Goal: Transaction & Acquisition: Purchase product/service

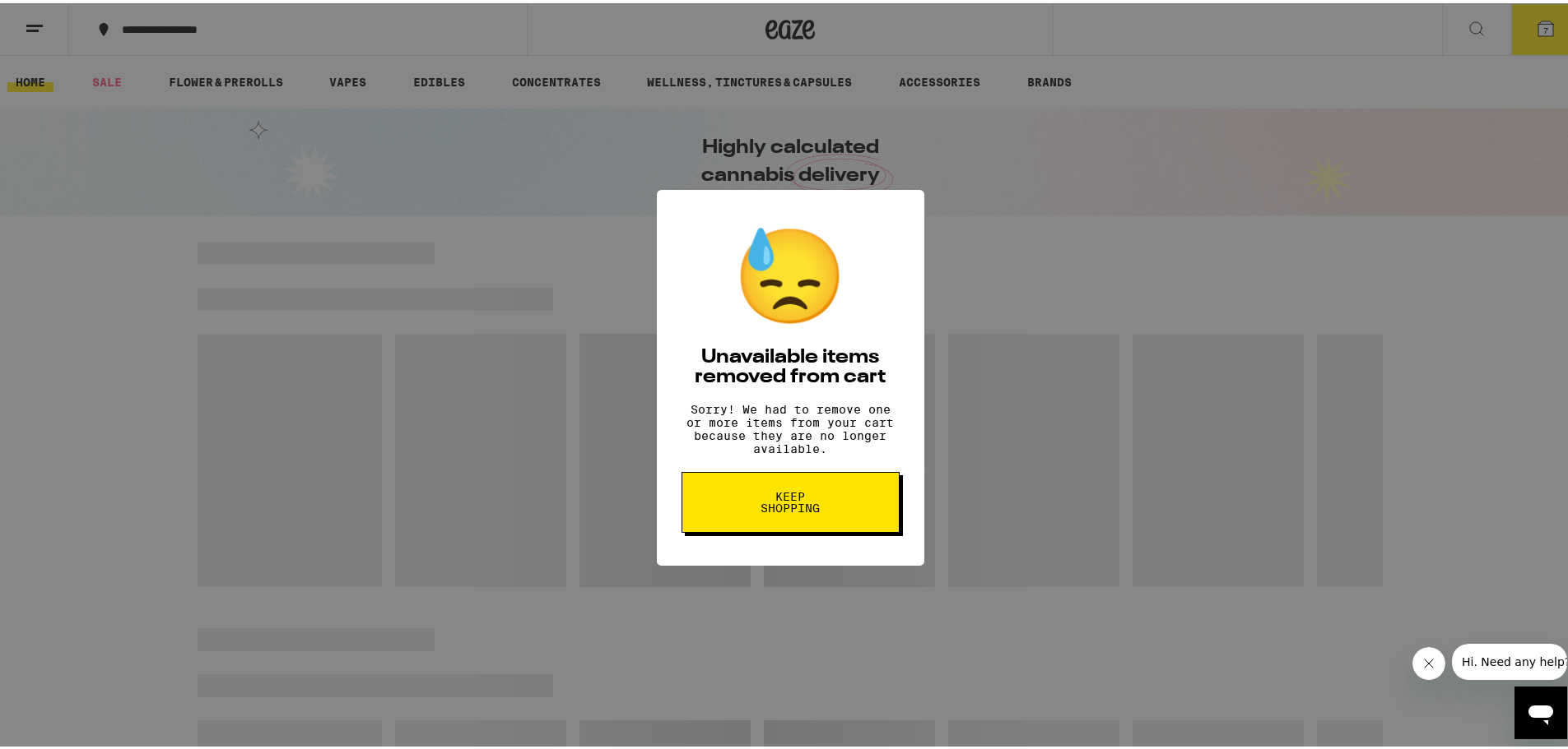
click at [807, 505] on span "Keep Shopping" at bounding box center [790, 499] width 85 height 23
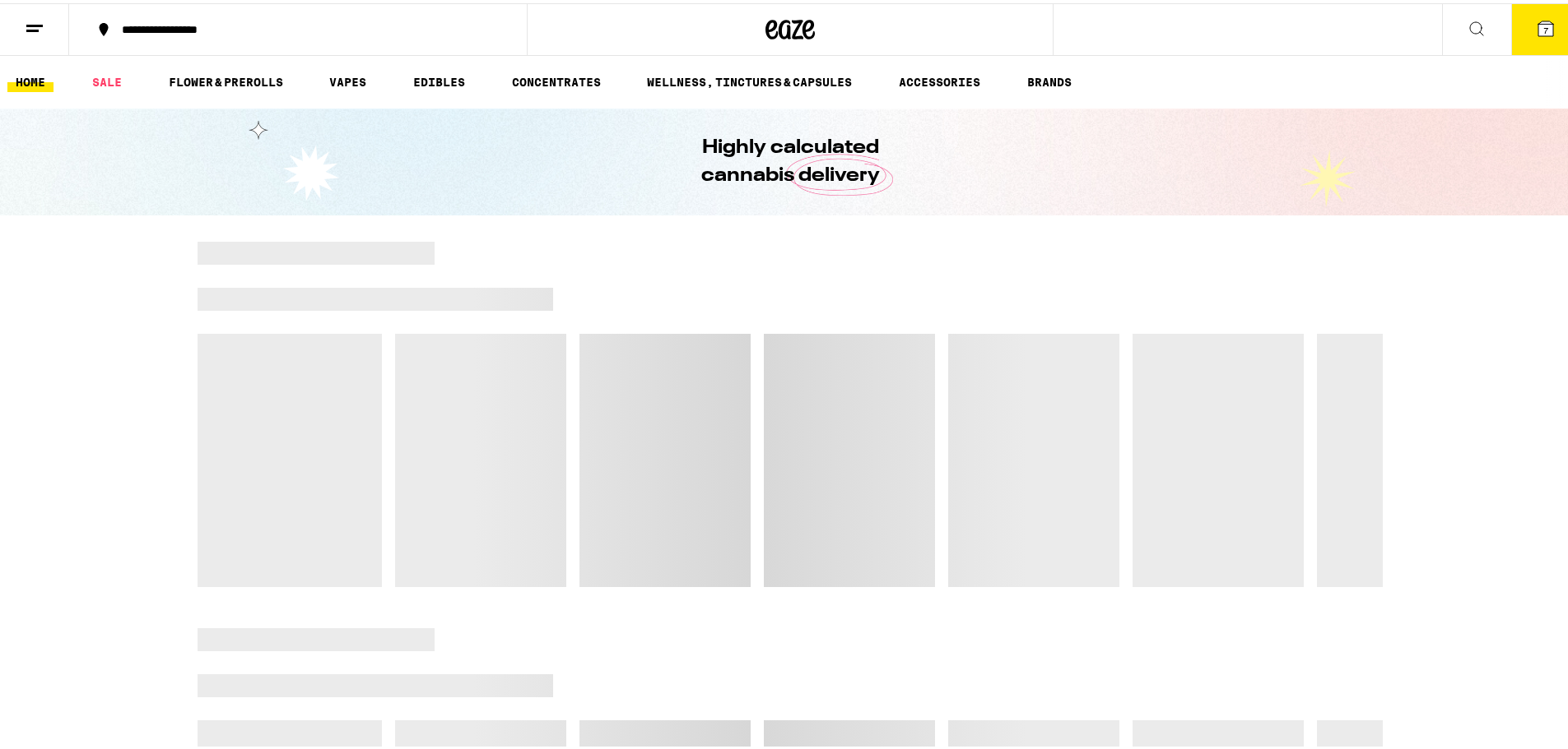
click at [1535, 38] on button "7" at bounding box center [1545, 26] width 69 height 51
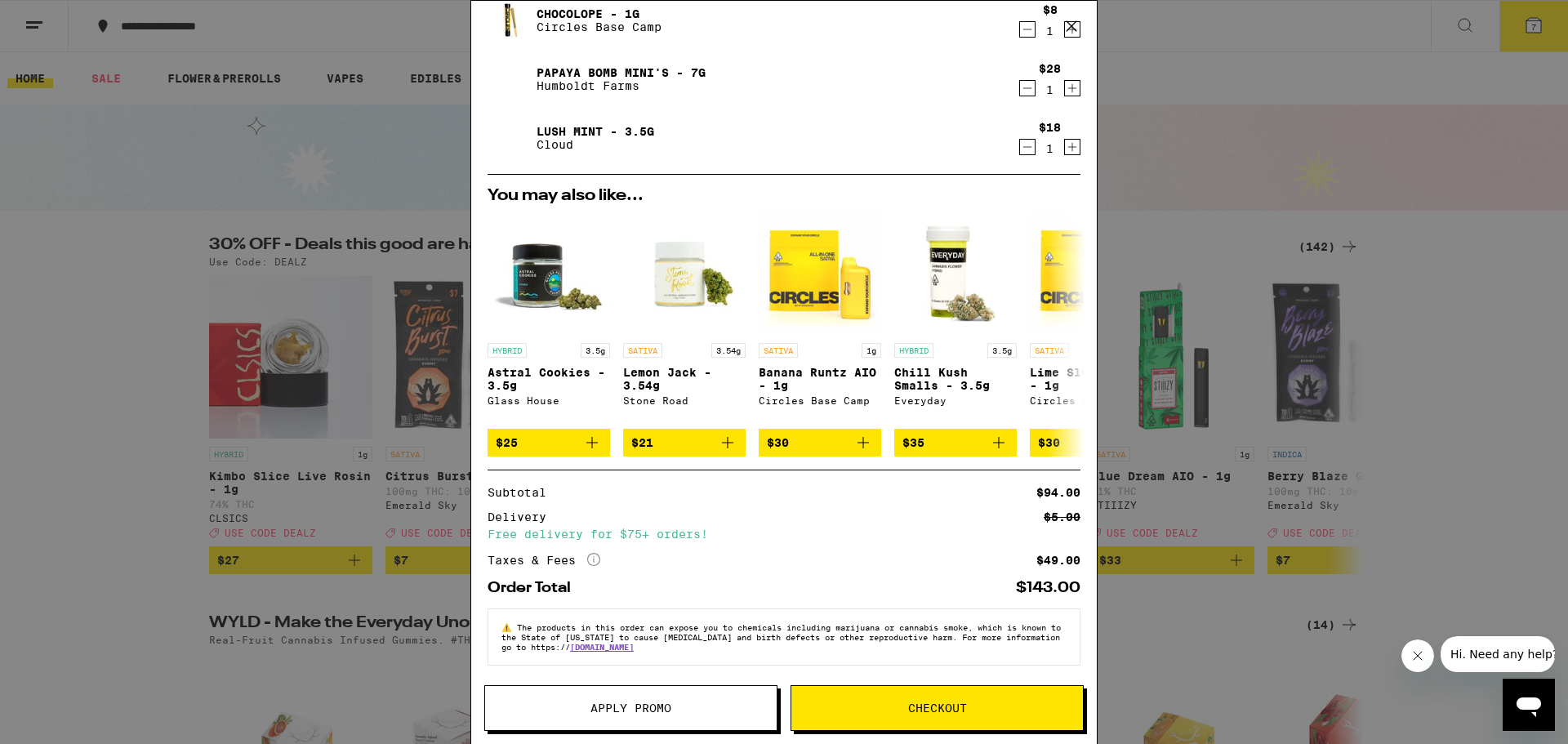
click at [593, 709] on span "Apply Promo" at bounding box center [631, 708] width 81 height 12
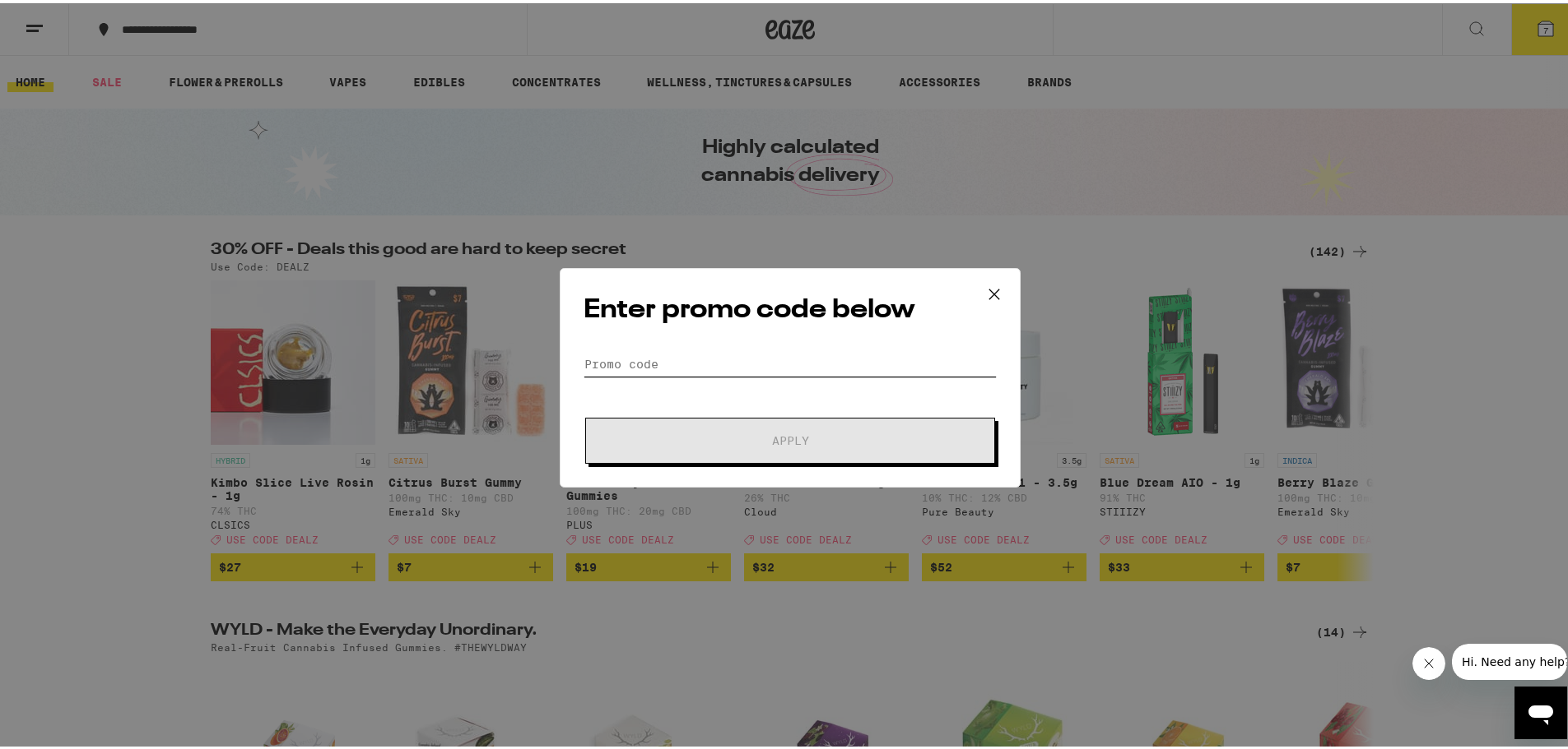
click at [637, 364] on input "Promo Code" at bounding box center [790, 361] width 413 height 25
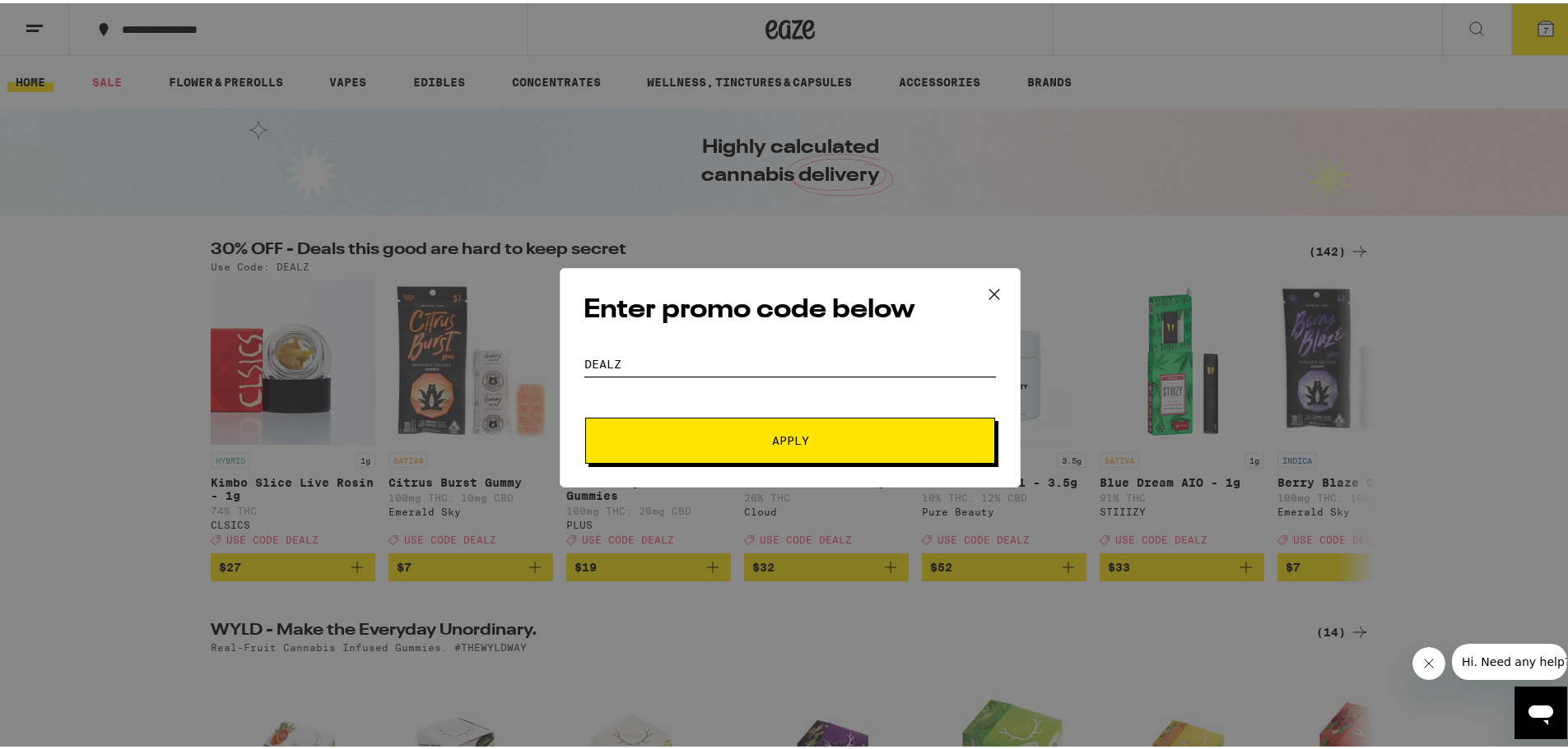
type input "dealz"
click at [736, 429] on button "Apply" at bounding box center [790, 437] width 410 height 46
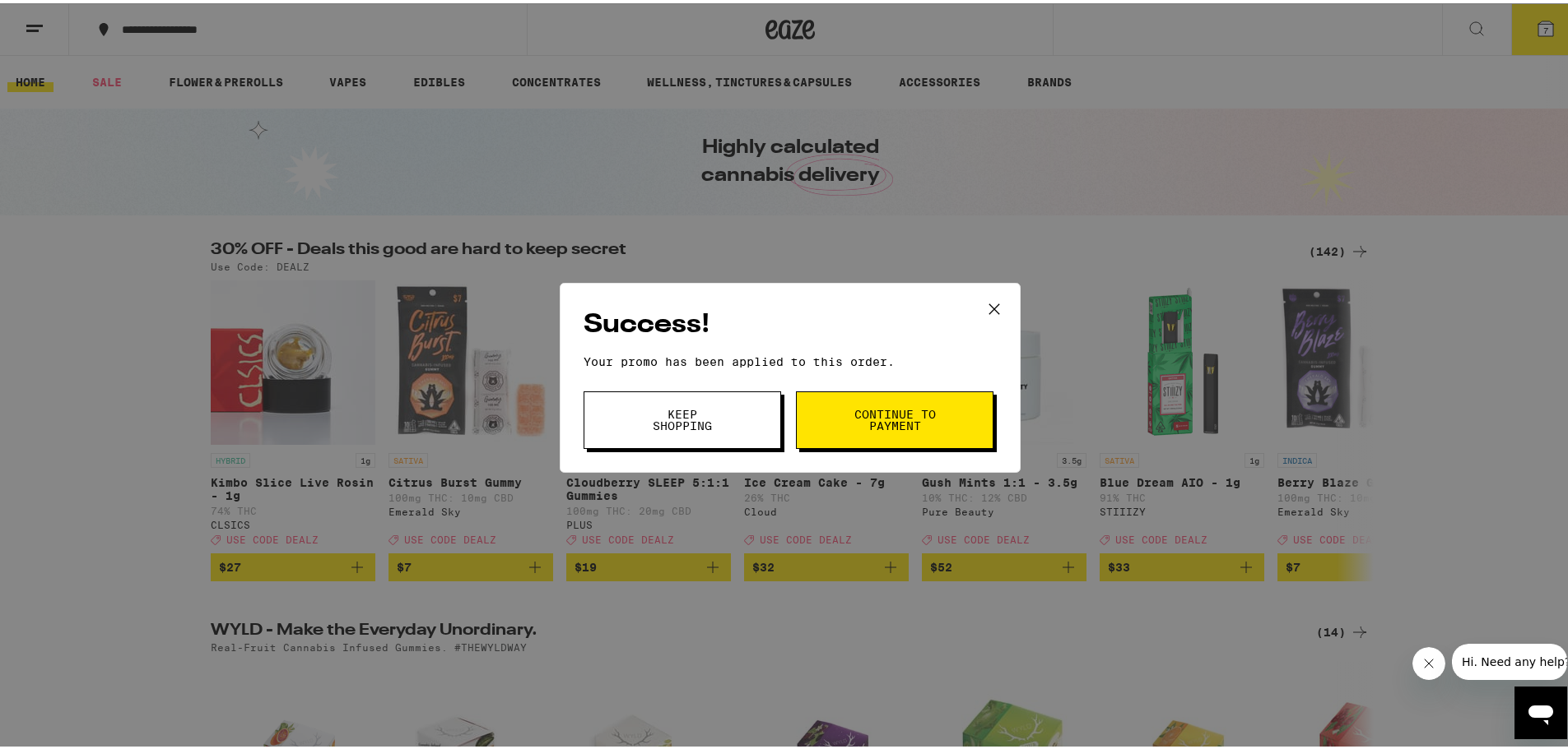
click at [660, 421] on span "Keep Shopping" at bounding box center [682, 417] width 84 height 23
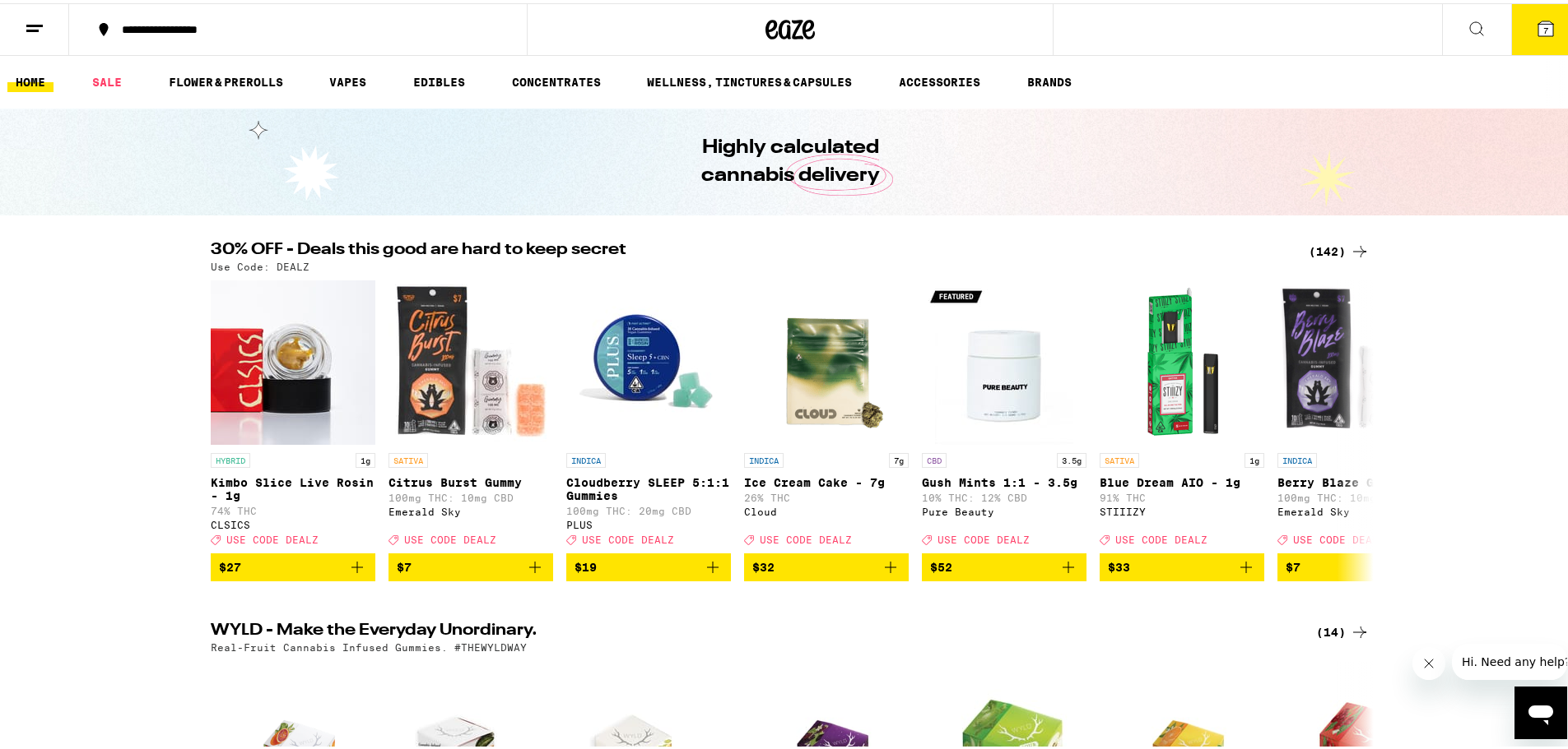
click at [1545, 28] on button "7" at bounding box center [1545, 26] width 69 height 51
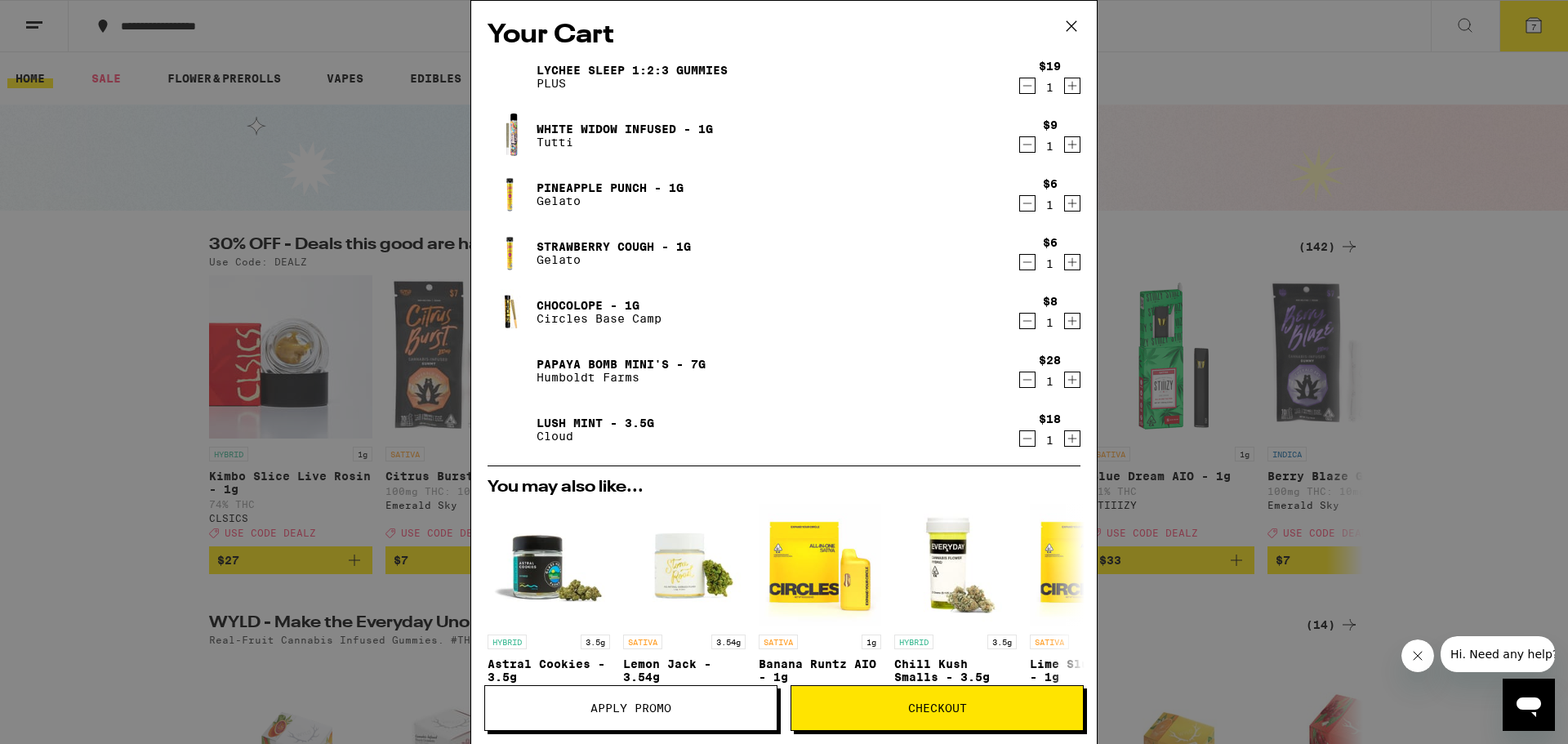
click at [174, 393] on div "Your Cart Lychee SLEEP 1:2:3 Gummies PLUS $19 1 White Widow Infused - 1g Tutti …" at bounding box center [784, 372] width 1568 height 744
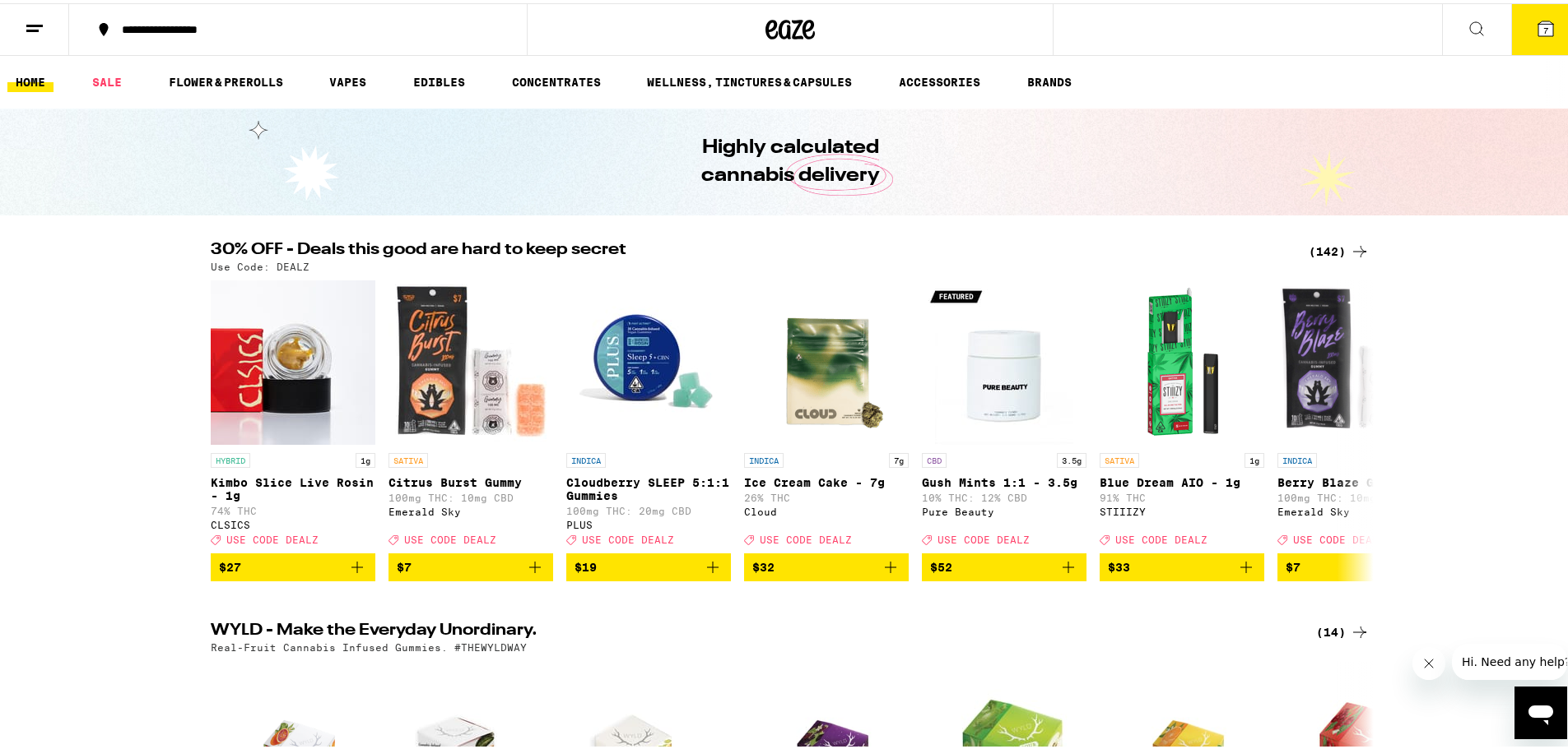
click at [1324, 250] on div "(142)" at bounding box center [1338, 249] width 61 height 20
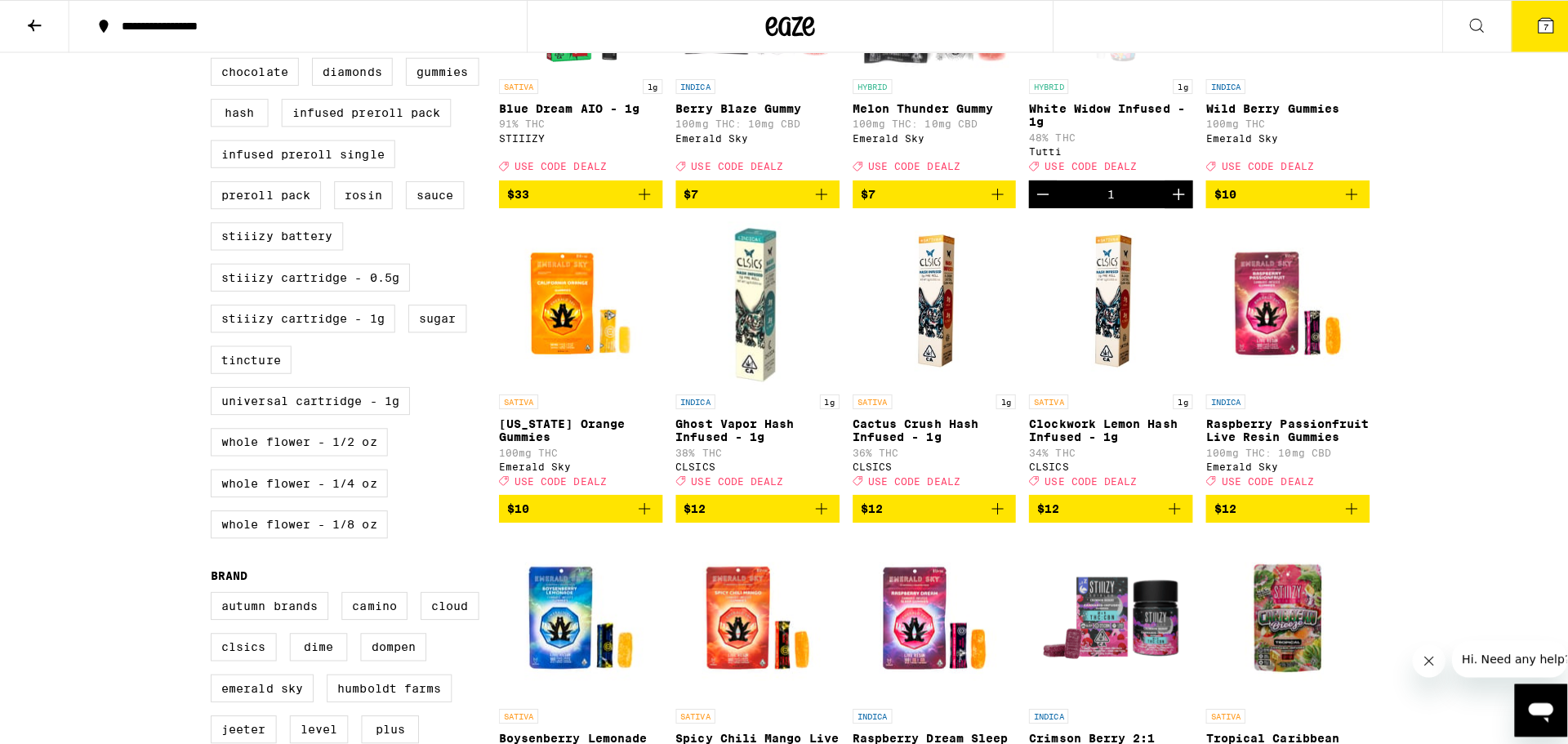
scroll to position [654, 0]
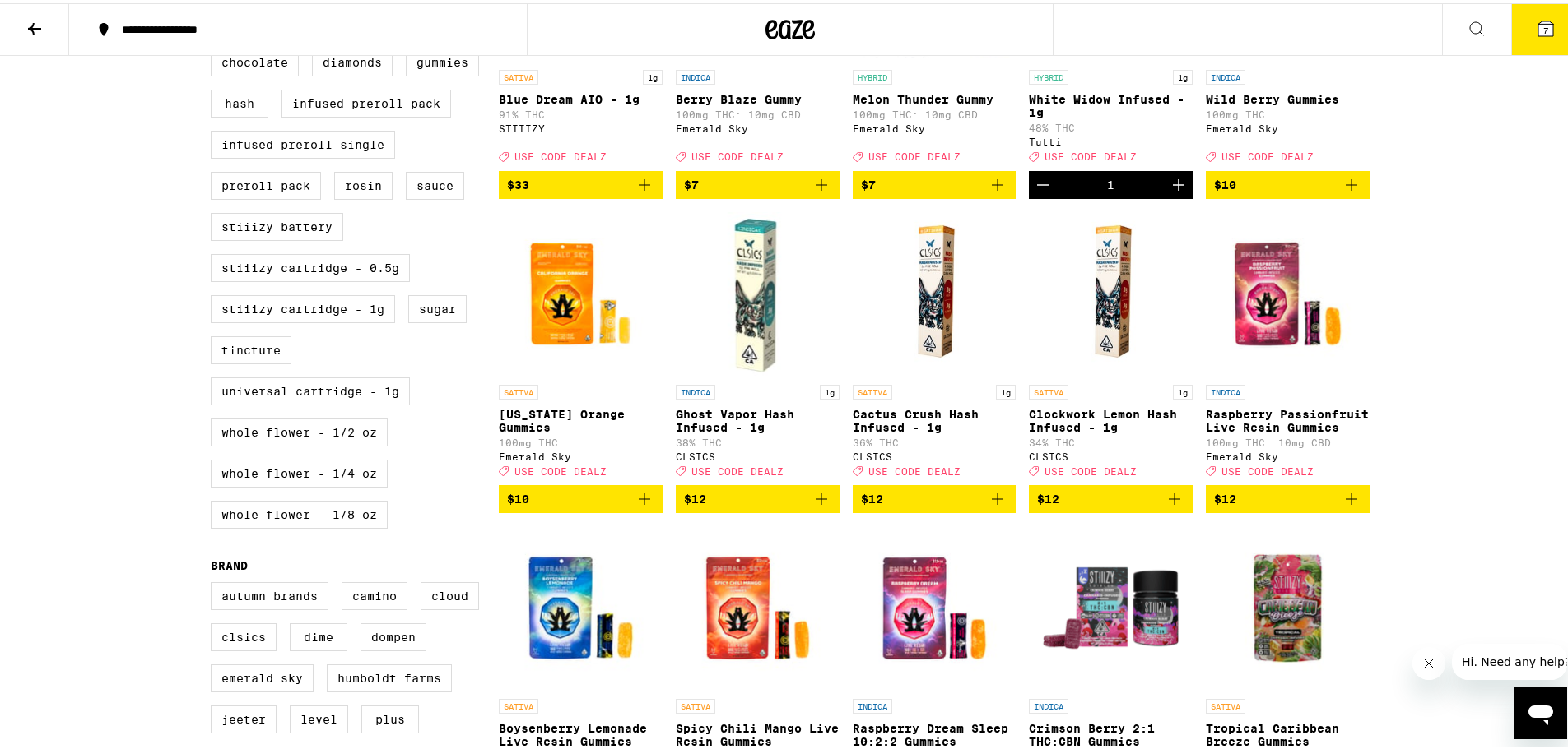
click at [635, 506] on icon "Add to bag" at bounding box center [645, 496] width 20 height 20
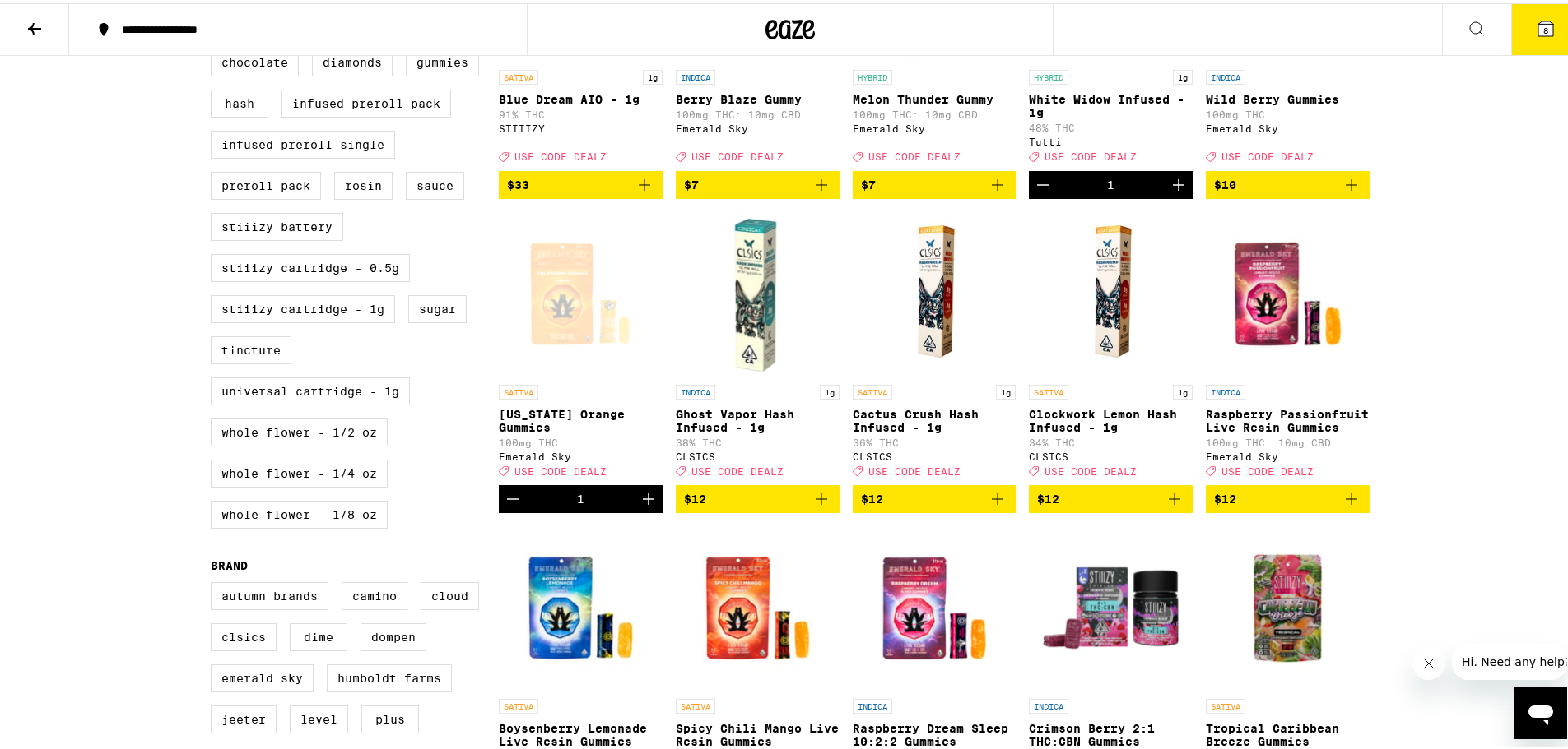
click at [1553, 13] on button "8" at bounding box center [1545, 26] width 69 height 51
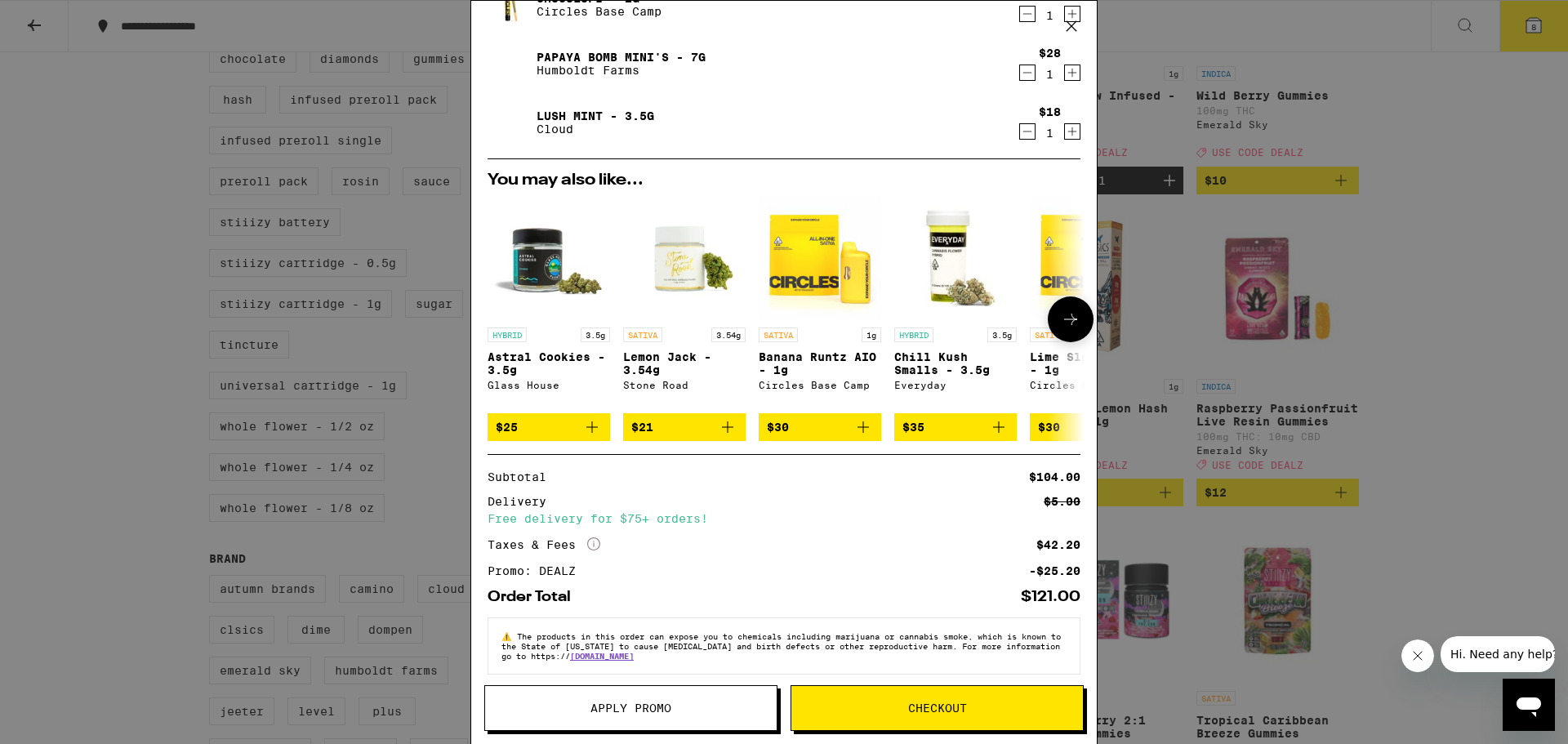
scroll to position [387, 0]
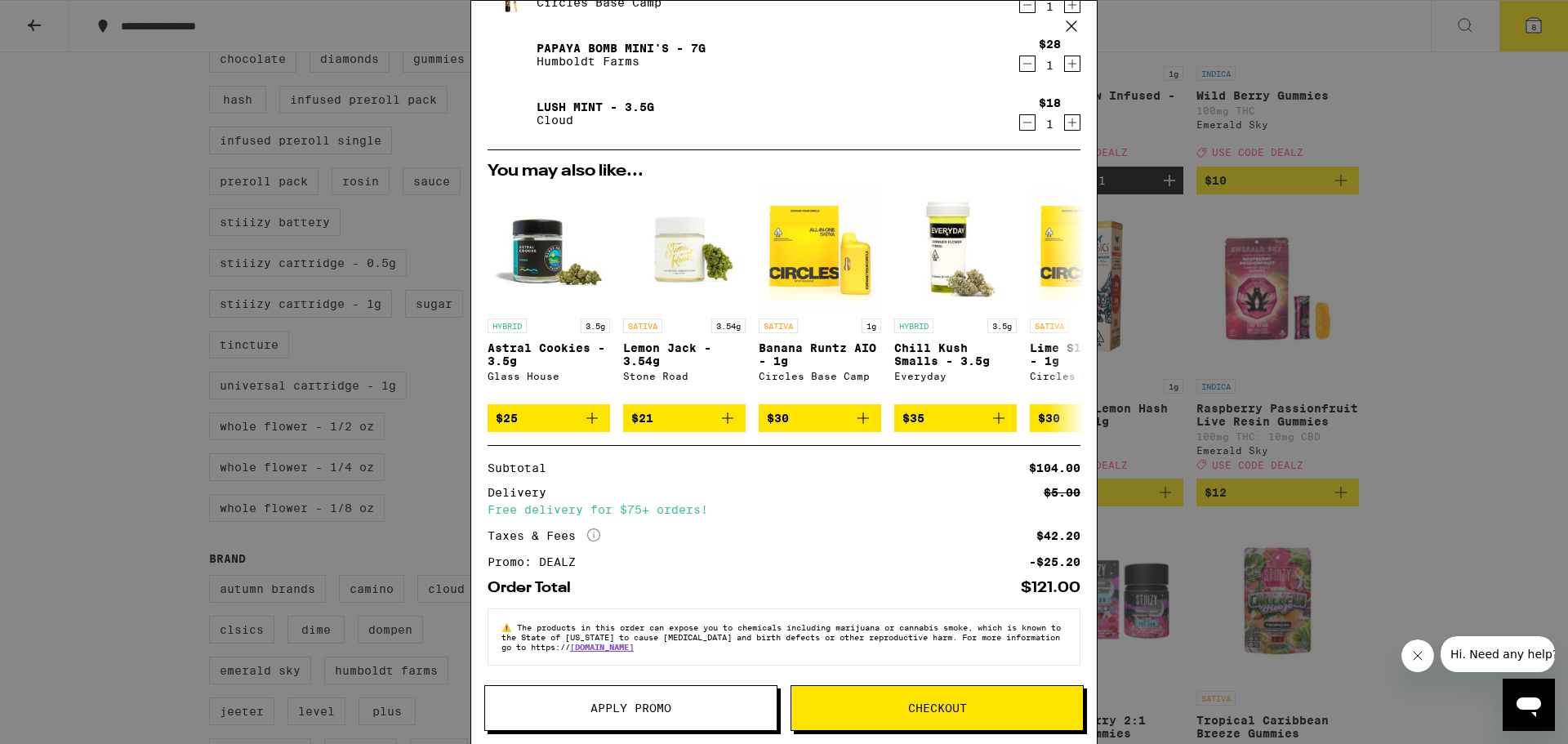
click at [927, 703] on span "Checkout" at bounding box center [937, 708] width 59 height 12
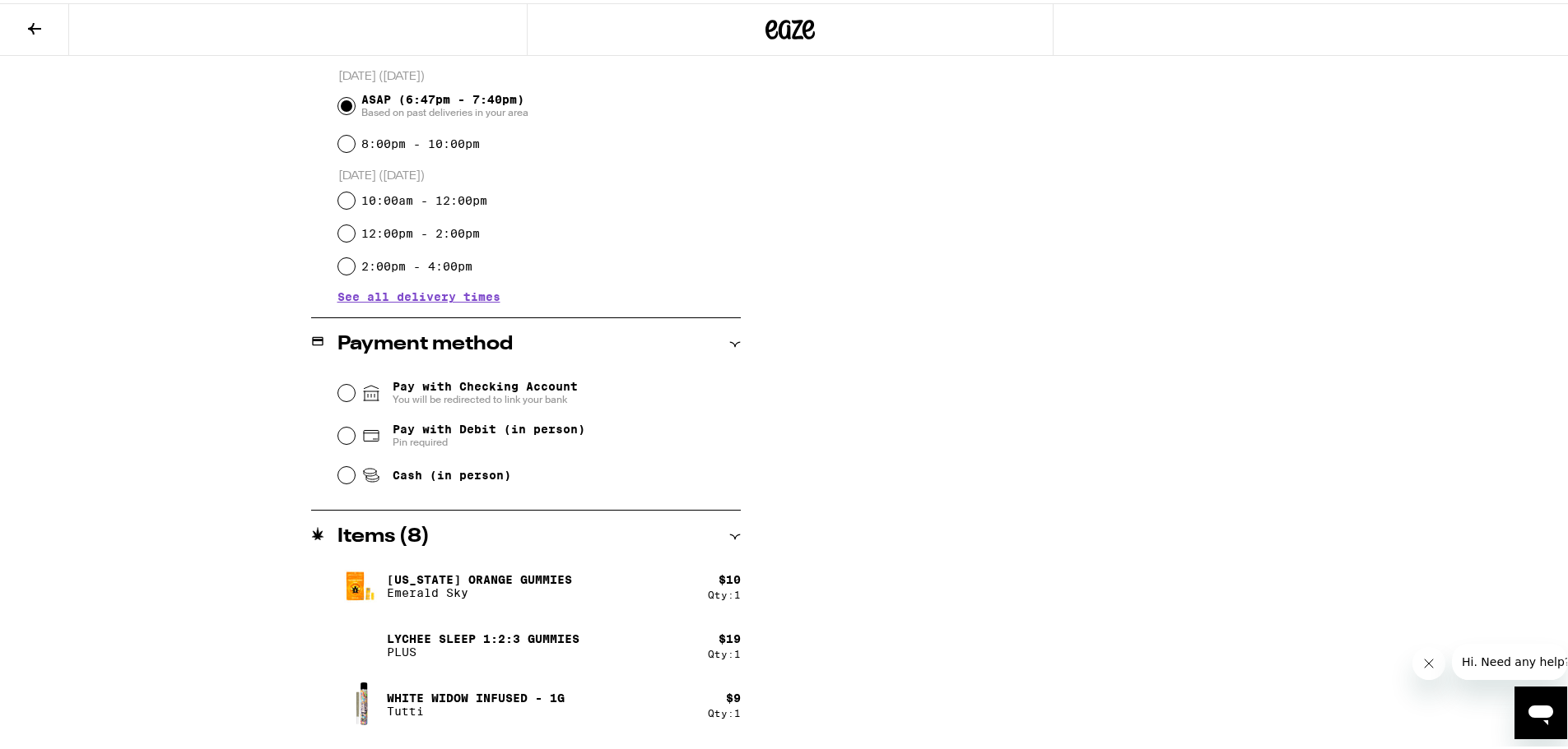
scroll to position [494, 0]
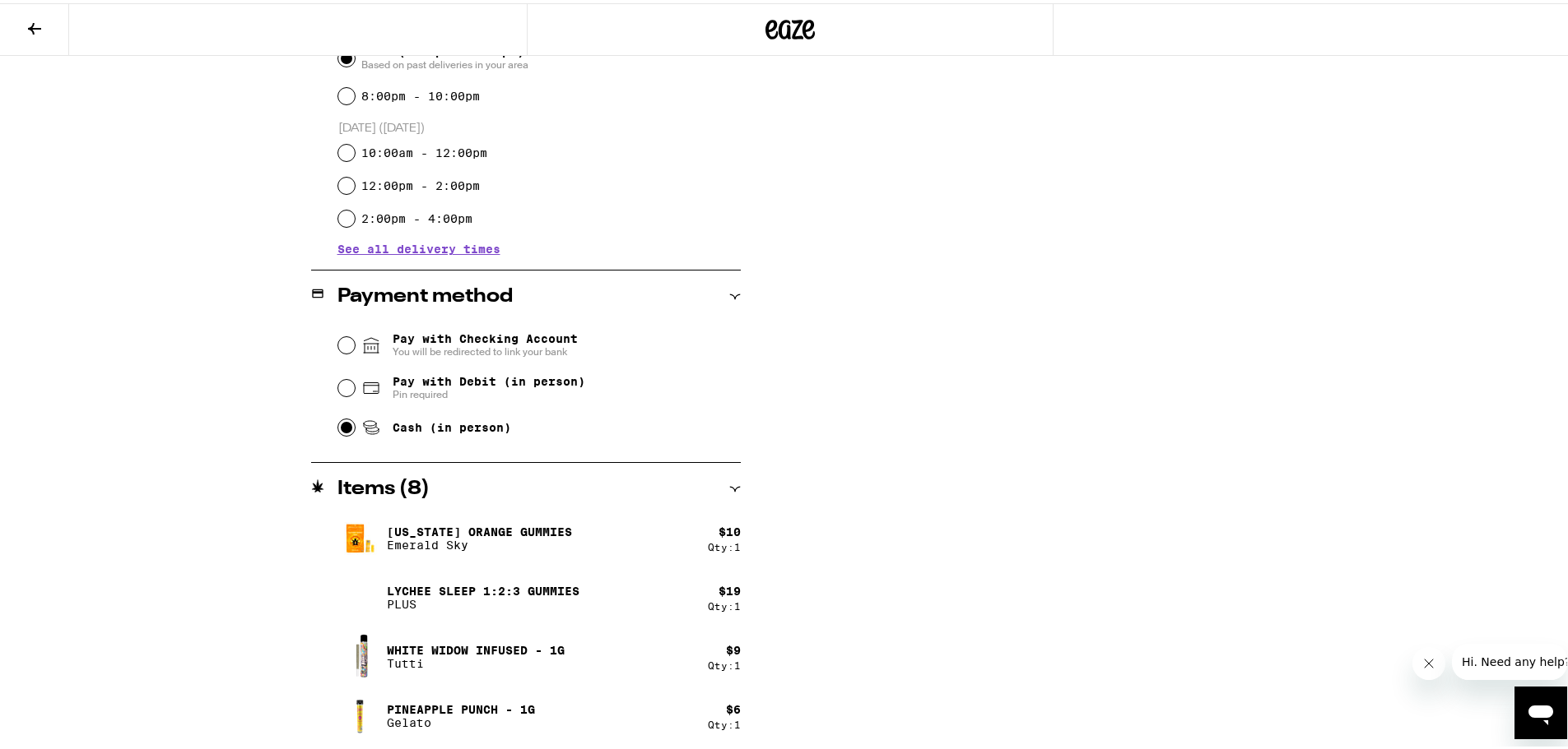
click at [343, 427] on input "Cash (in person)" at bounding box center [346, 424] width 17 height 17
radio input "true"
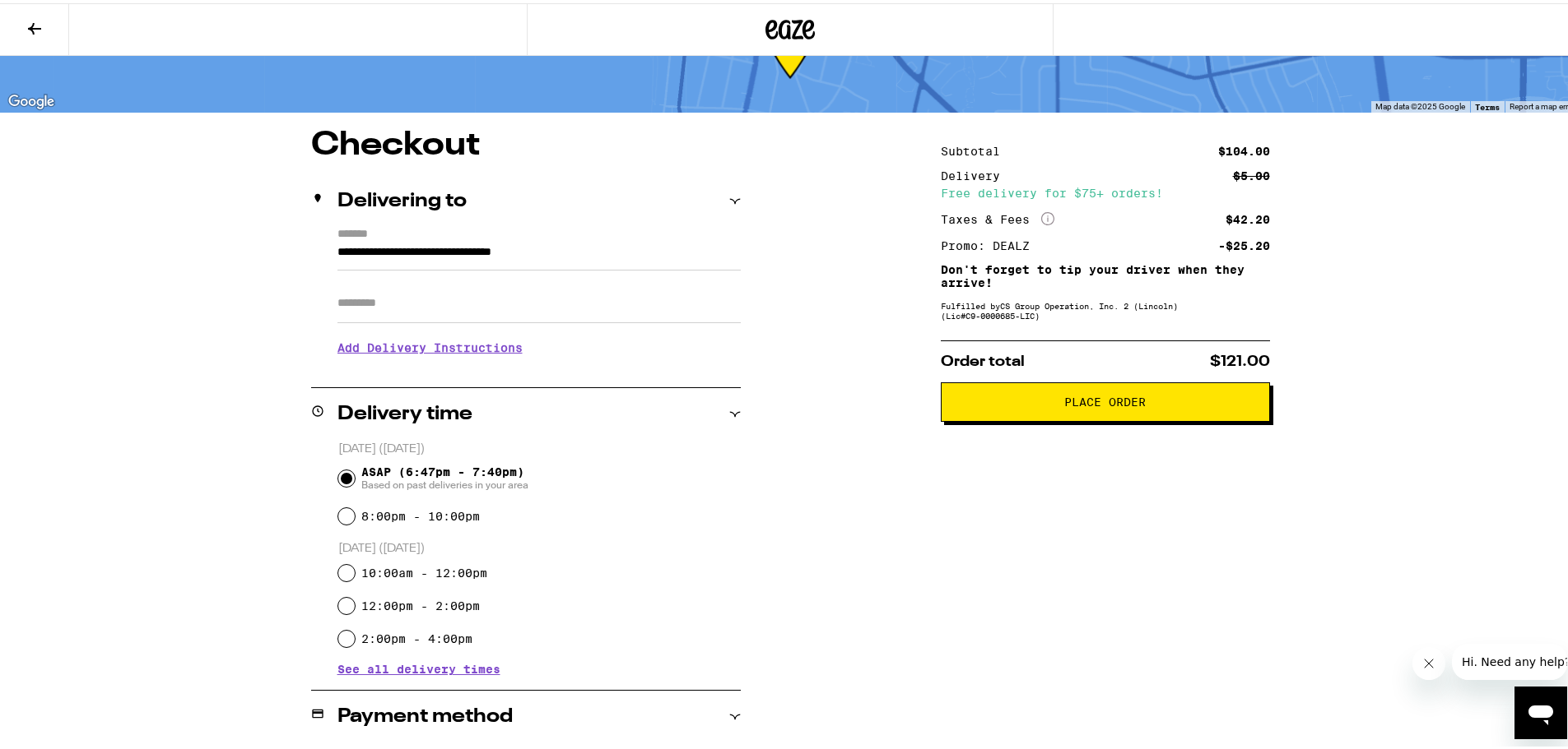
scroll to position [0, 0]
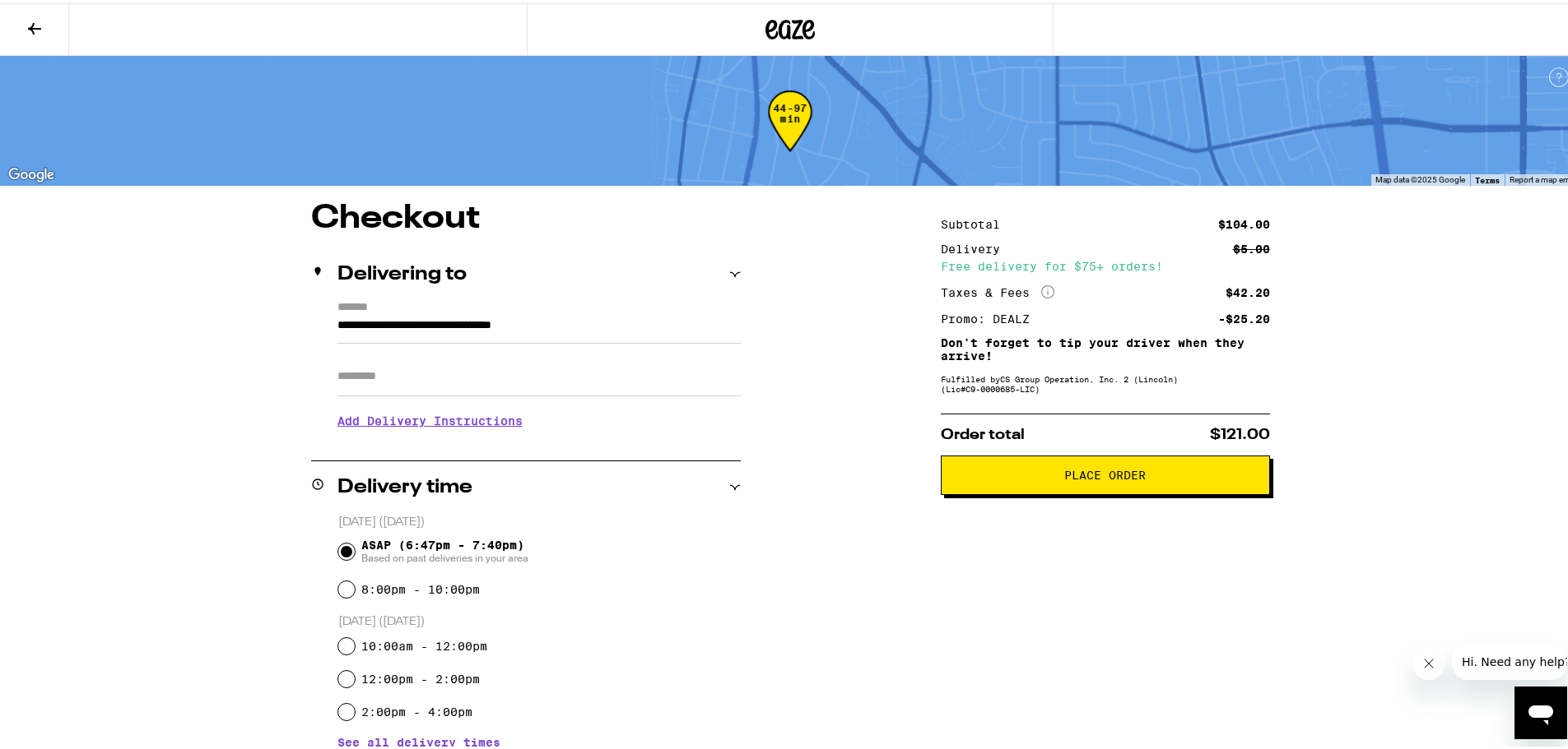
click at [1010, 478] on span "Place Order" at bounding box center [1105, 472] width 301 height 12
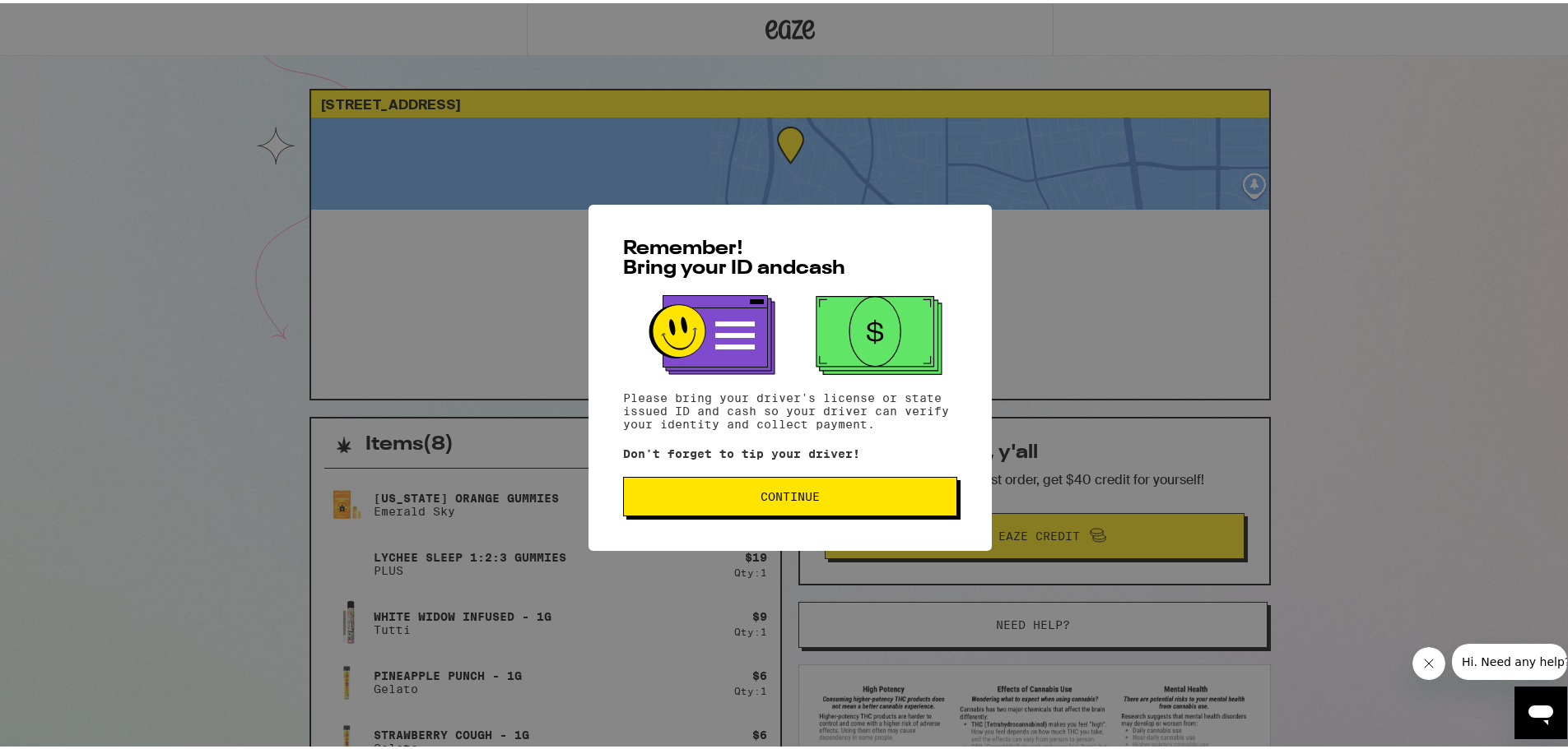
click at [864, 499] on span "Continue" at bounding box center [790, 494] width 306 height 12
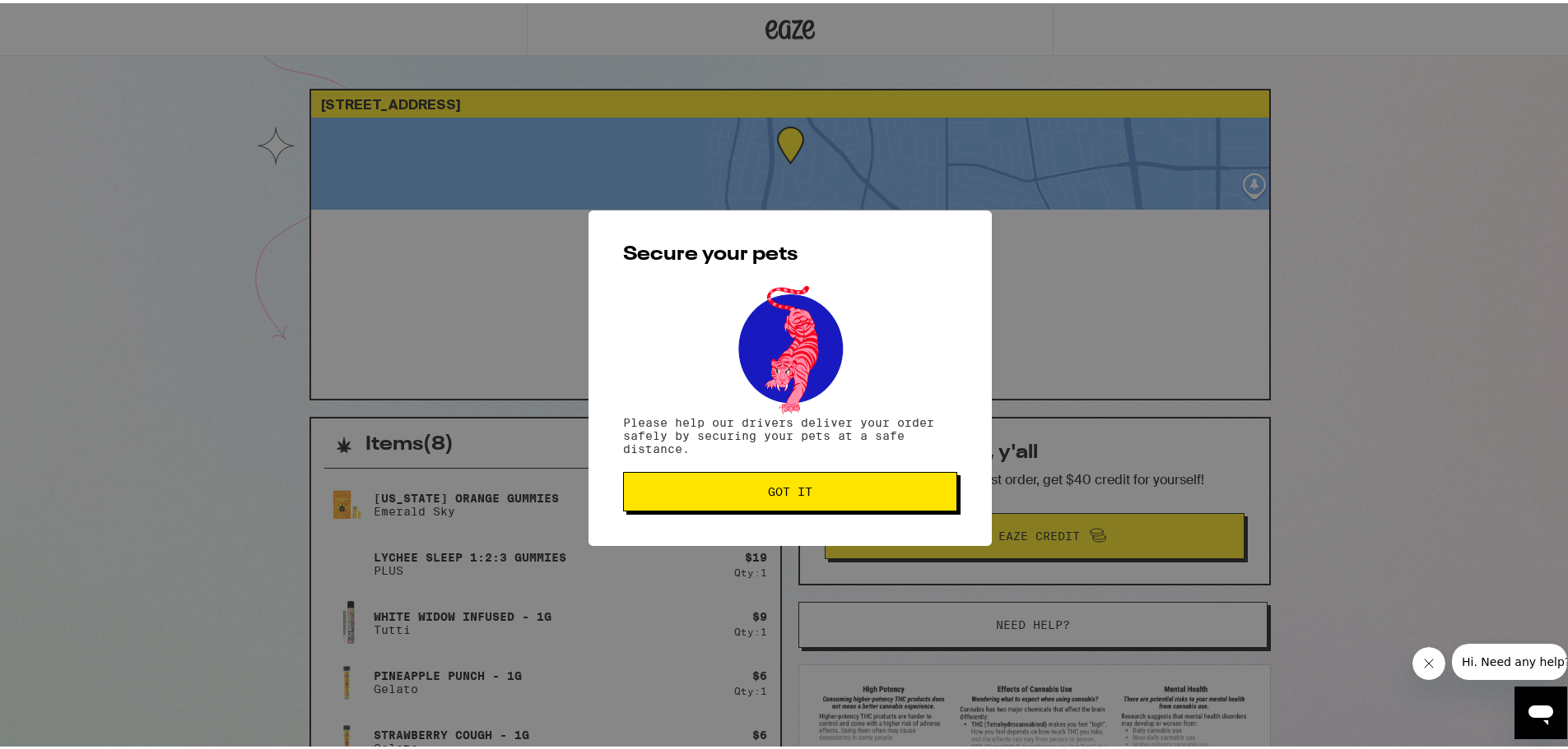
click at [819, 494] on span "Got it" at bounding box center [790, 489] width 306 height 12
